Goal: Transaction & Acquisition: Purchase product/service

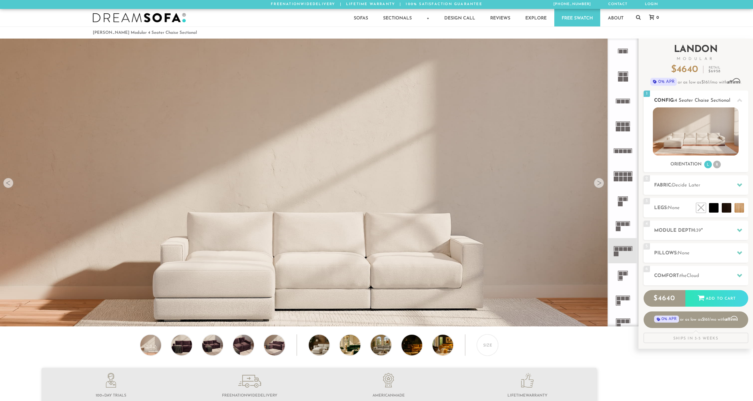
click at [716, 166] on li "R" at bounding box center [717, 165] width 8 height 8
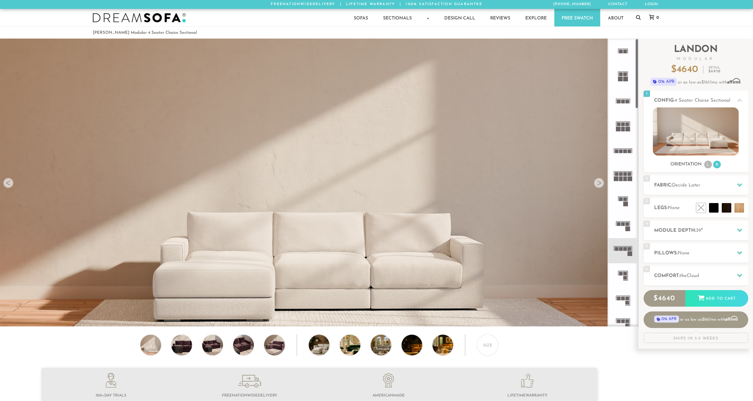
click at [624, 249] on rect at bounding box center [626, 250] width 4 height 4
click at [735, 183] on div at bounding box center [739, 185] width 13 height 13
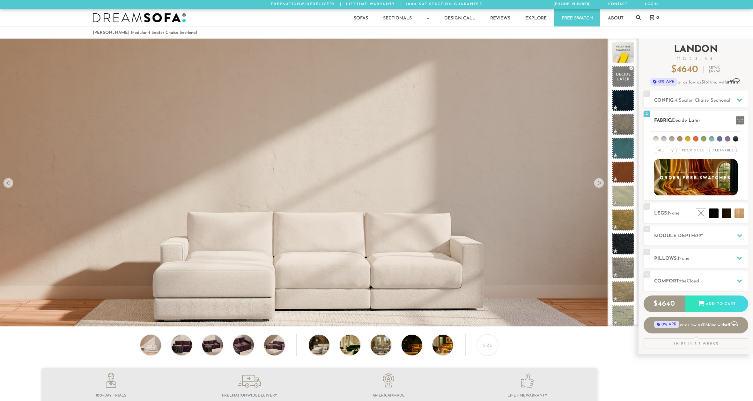
click at [676, 151] on div "All >" at bounding box center [666, 151] width 22 height 8
click at [667, 206] on li "Luxury" at bounding box center [666, 204] width 22 height 9
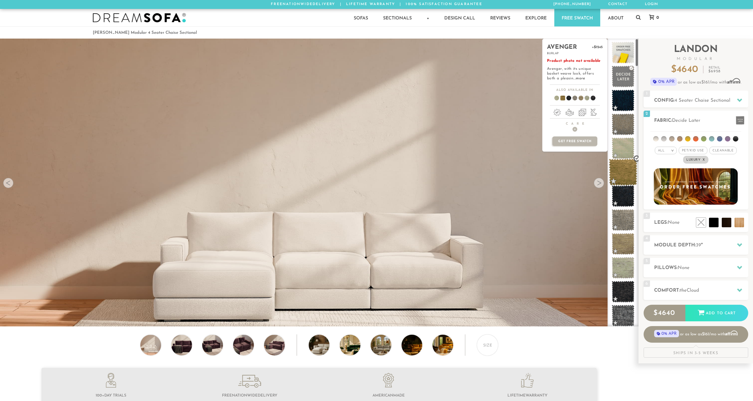
click at [628, 175] on span at bounding box center [623, 172] width 28 height 27
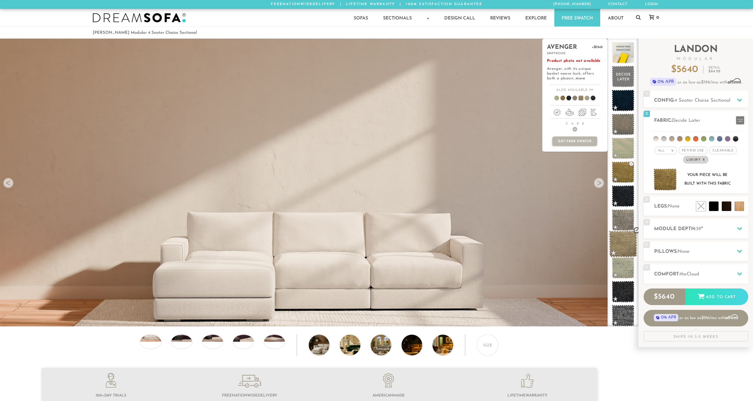
click at [624, 247] on span at bounding box center [623, 244] width 28 height 27
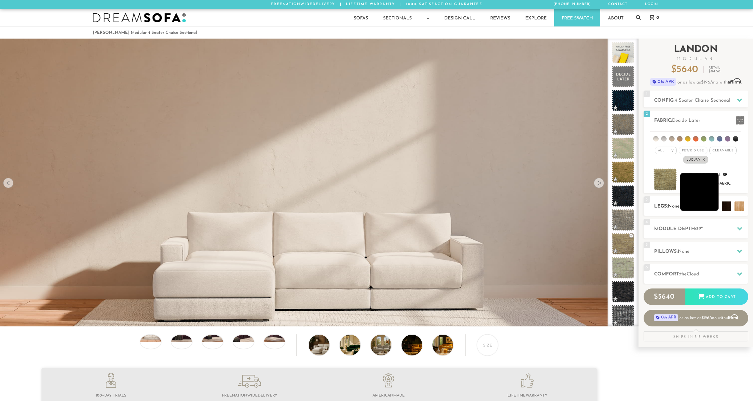
click at [714, 206] on li at bounding box center [700, 192] width 38 height 38
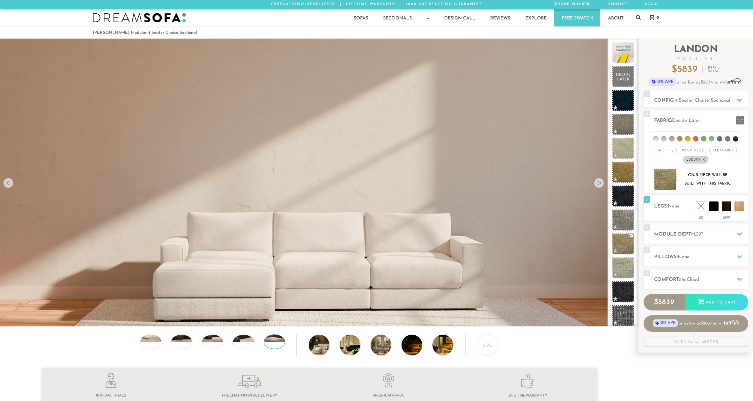
click at [276, 347] on div at bounding box center [274, 342] width 21 height 15
click at [246, 347] on div at bounding box center [243, 342] width 21 height 15
click at [215, 345] on div at bounding box center [212, 342] width 21 height 15
